Goal: Check status: Check status

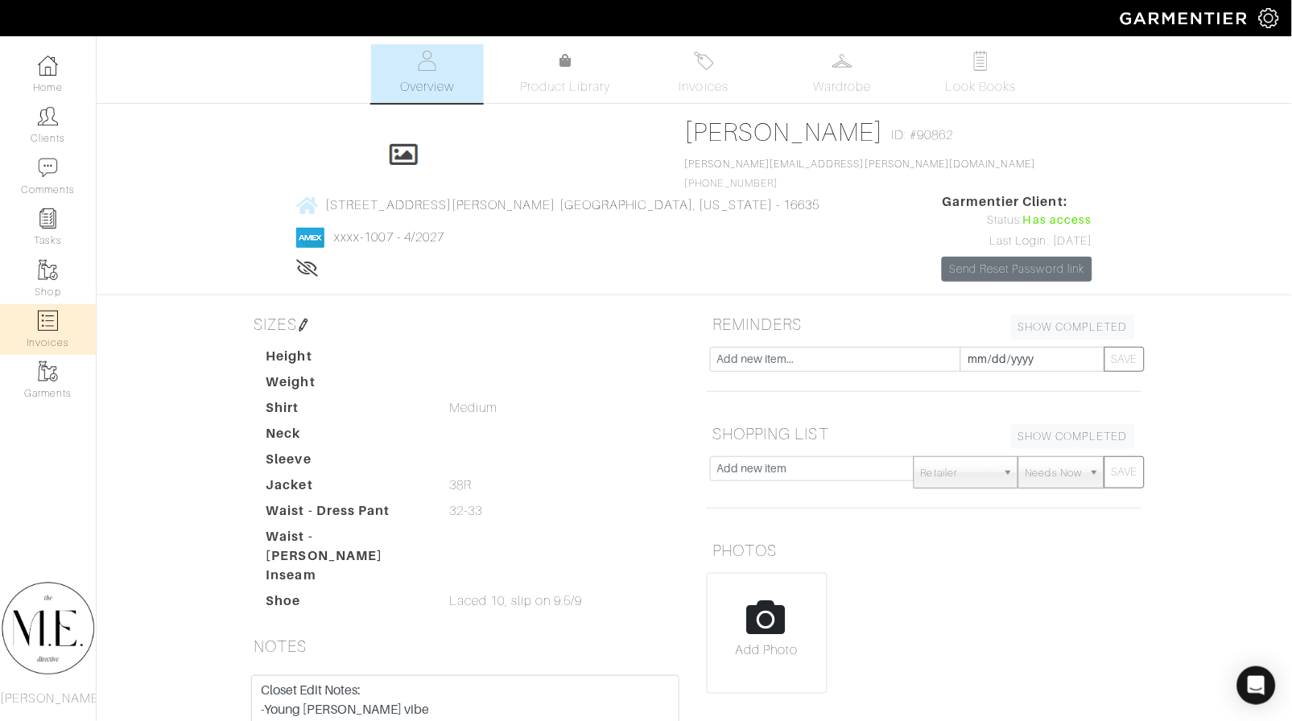
click at [51, 304] on link "Invoices" at bounding box center [48, 329] width 96 height 51
select select
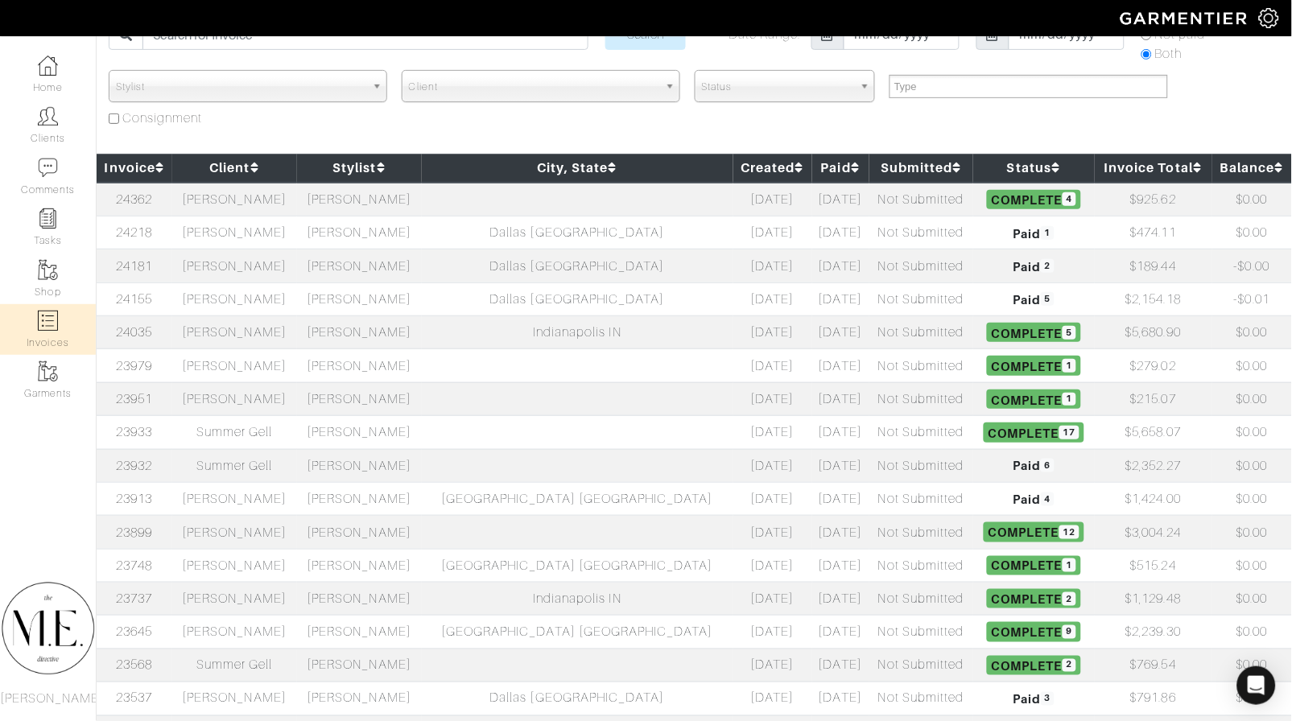
scroll to position [104, 0]
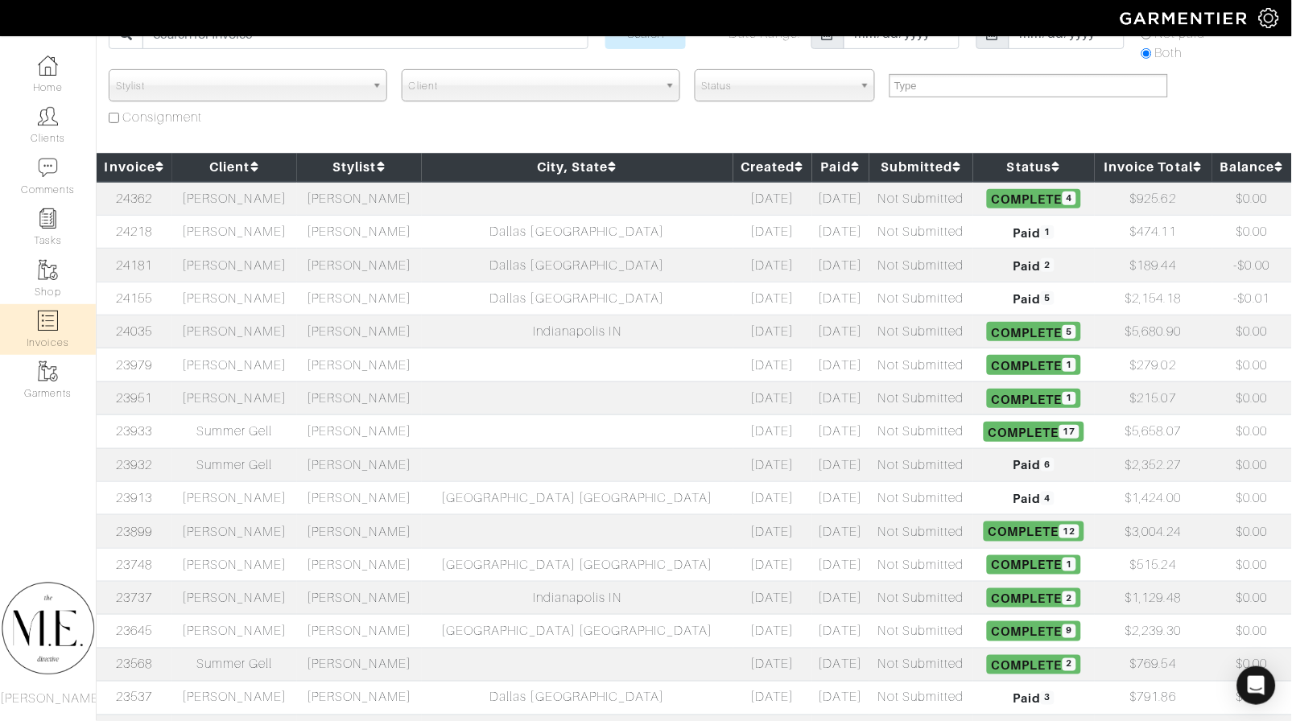
click at [216, 328] on td "[PERSON_NAME]" at bounding box center [234, 331] width 125 height 33
click at [285, 364] on td "[PERSON_NAME]" at bounding box center [234, 364] width 125 height 33
click at [280, 302] on td "[PERSON_NAME]" at bounding box center [234, 298] width 125 height 33
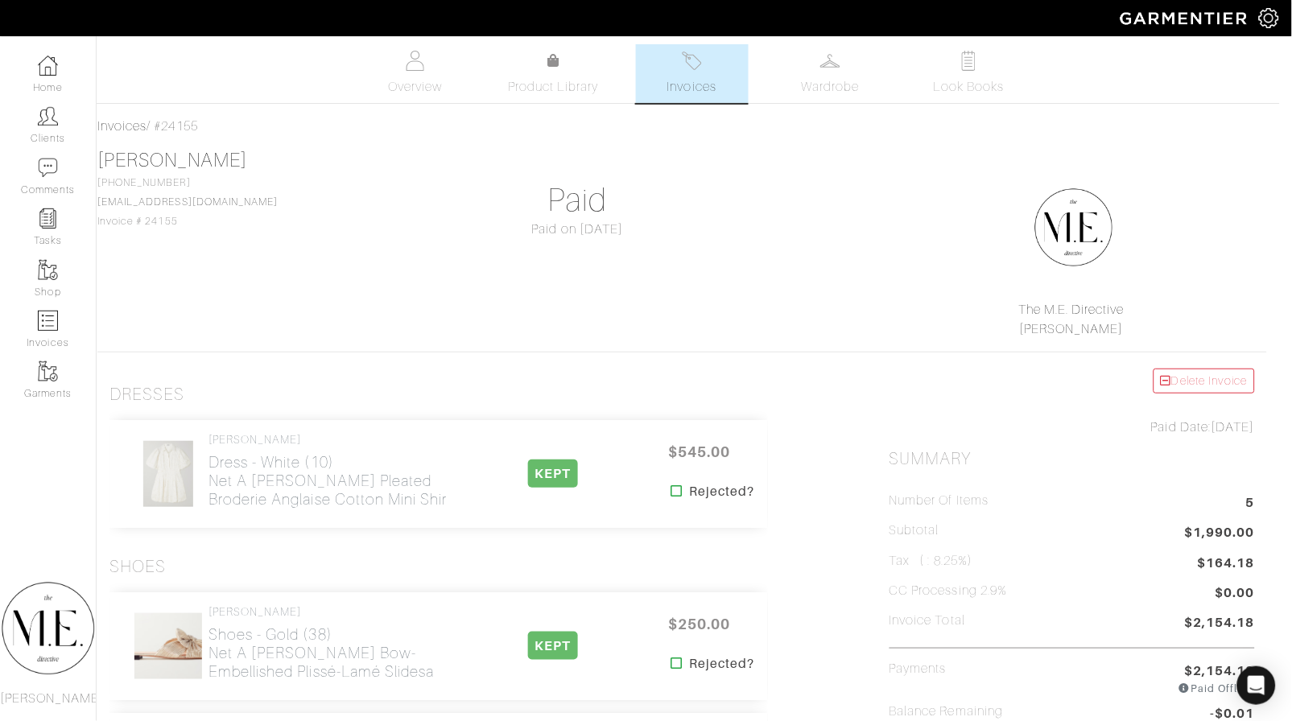
scroll to position [0, 12]
